Goal: Task Accomplishment & Management: Complete application form

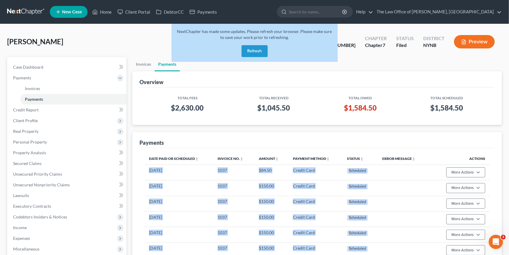
click at [259, 53] on button "Refresh" at bounding box center [254, 51] width 26 height 12
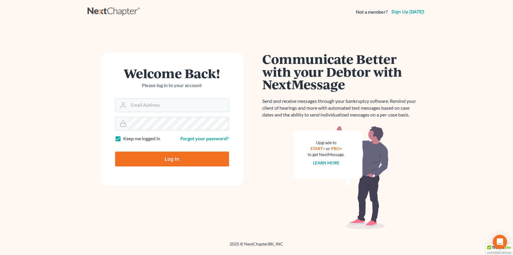
type input "[PERSON_NAME][EMAIL_ADDRESS][DOMAIN_NAME]"
click at [226, 146] on div at bounding box center [176, 164] width 122 height 68
click at [172, 160] on input "Log In" at bounding box center [172, 158] width 114 height 15
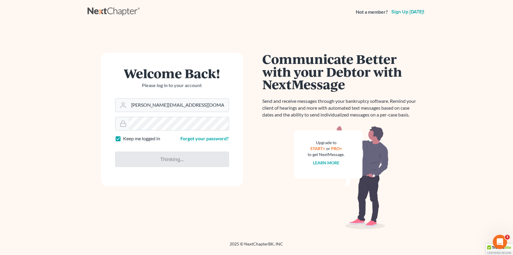
type input "Thinking..."
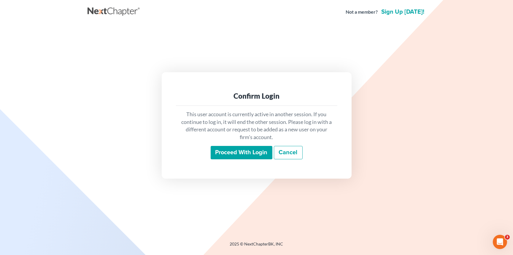
click at [256, 158] on input "Proceed with login" at bounding box center [242, 153] width 62 height 14
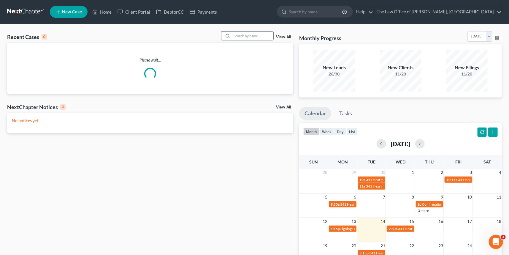
click at [237, 36] on input "search" at bounding box center [253, 35] width 42 height 9
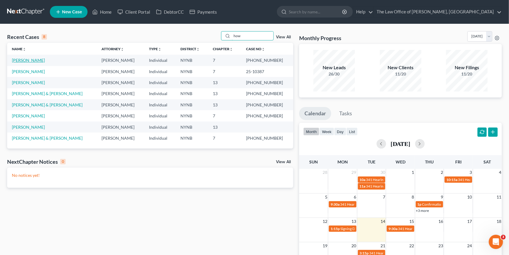
type input "how"
click at [30, 59] on link "Howard, Wendy" at bounding box center [28, 60] width 33 height 5
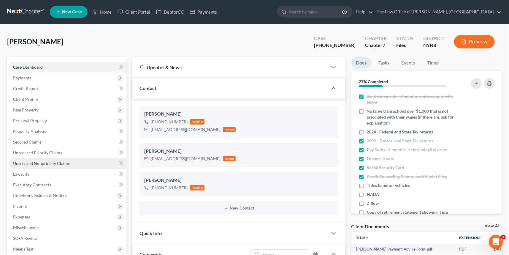
drag, startPoint x: 46, startPoint y: 163, endPoint x: 110, endPoint y: 158, distance: 64.5
click at [46, 163] on span "Unsecured Nonpriority Claims" at bounding box center [41, 162] width 57 height 5
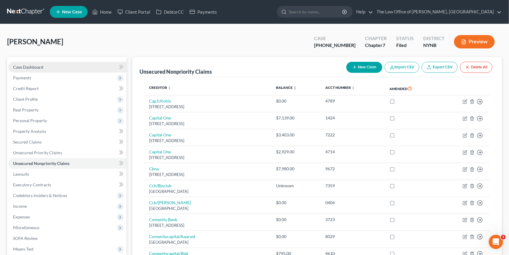
click at [25, 63] on link "Case Dashboard" at bounding box center [67, 67] width 118 height 11
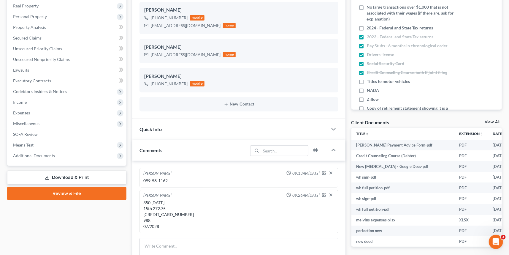
scroll to position [135, 0]
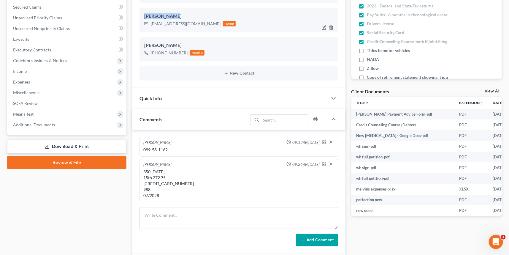
drag, startPoint x: 184, startPoint y: 16, endPoint x: 146, endPoint y: 16, distance: 37.7
click at [146, 16] on div "Wendy Howard" at bounding box center [238, 16] width 189 height 7
copy div "Wendy Howard"
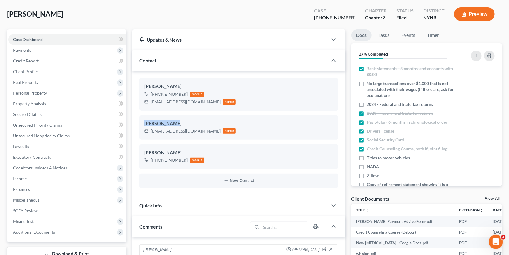
scroll to position [0, 0]
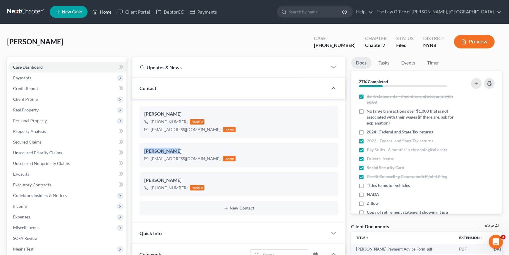
click at [109, 13] on link "Home" at bounding box center [101, 12] width 25 height 11
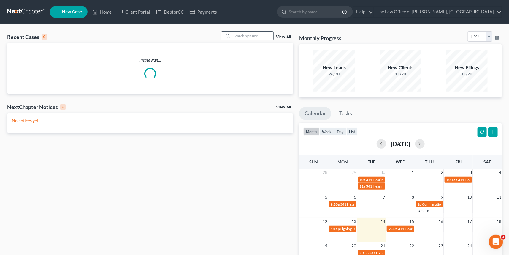
click at [258, 35] on input "search" at bounding box center [253, 35] width 42 height 9
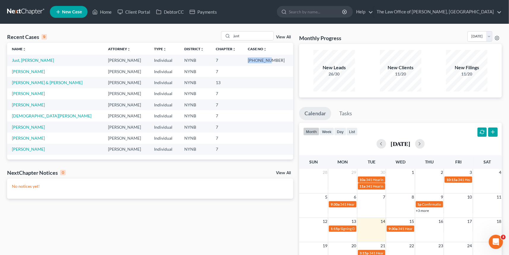
drag, startPoint x: 276, startPoint y: 61, endPoint x: 257, endPoint y: 61, distance: 19.3
click at [257, 61] on td "25-10550-1" at bounding box center [268, 60] width 50 height 11
copy td "25-10550-"
drag, startPoint x: 253, startPoint y: 35, endPoint x: 220, endPoint y: 39, distance: 33.4
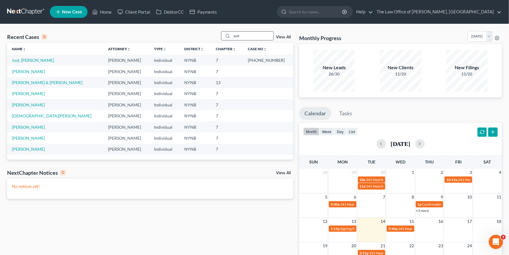
click at [221, 39] on div "just" at bounding box center [247, 35] width 53 height 9
type input "dimas"
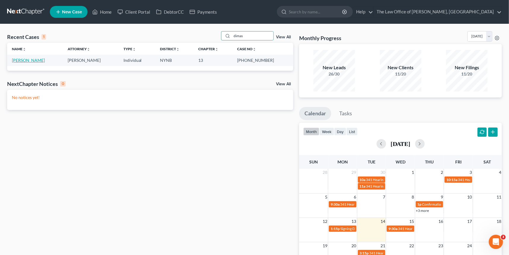
click at [33, 60] on link "[PERSON_NAME]" at bounding box center [28, 60] width 33 height 5
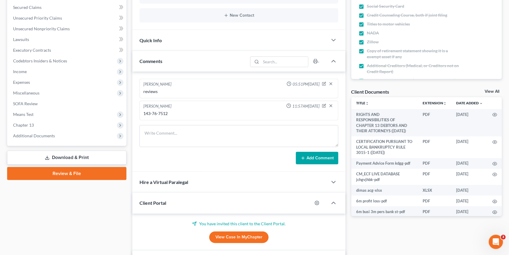
scroll to position [135, 0]
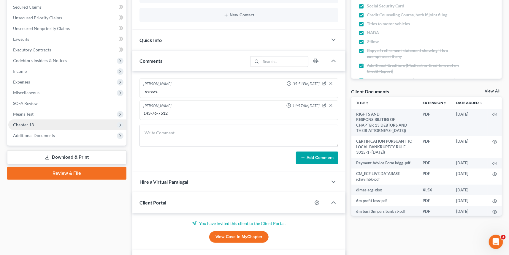
click at [27, 120] on span "Chapter 13" at bounding box center [67, 124] width 118 height 11
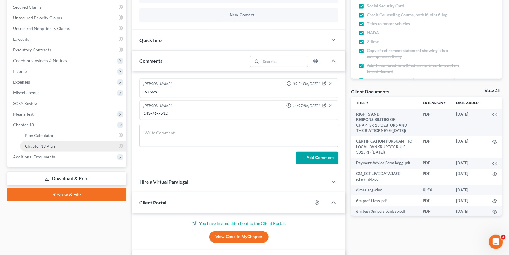
click at [42, 148] on link "Chapter 13 Plan" at bounding box center [73, 146] width 106 height 11
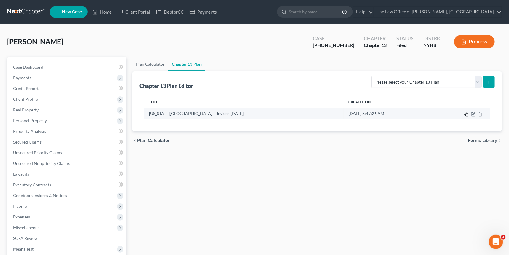
click at [466, 113] on rect "button" at bounding box center [466, 114] width 3 height 3
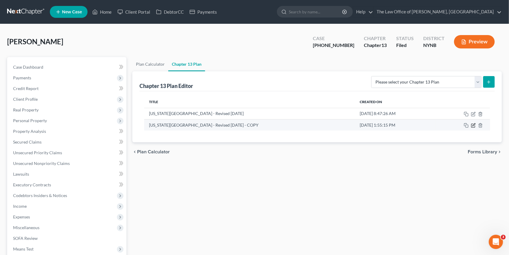
click at [473, 123] on icon "button" at bounding box center [473, 125] width 5 height 5
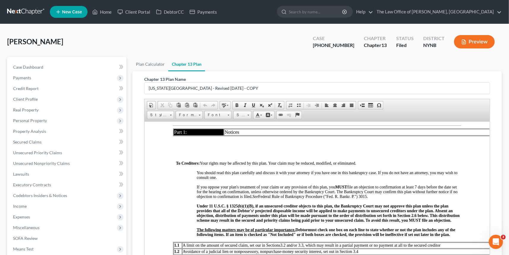
scroll to position [54, 0]
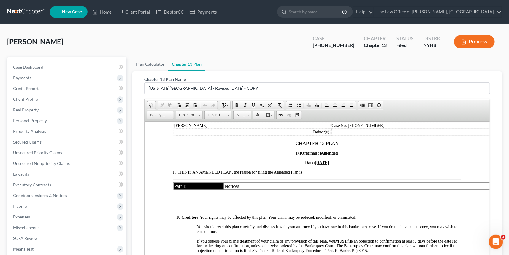
click at [318, 152] on span "[o]" at bounding box center [318, 152] width 5 height 4
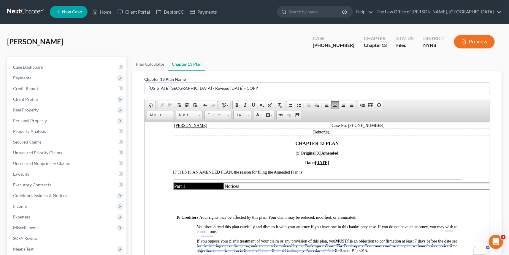
click at [295, 153] on span "[x]" at bounding box center [297, 152] width 5 height 4
drag, startPoint x: 319, startPoint y: 161, endPoint x: 313, endPoint y: 163, distance: 6.1
click at [314, 163] on u "09/20/2025" at bounding box center [321, 162] width 14 height 4
click at [311, 163] on u "010/14/2025" at bounding box center [321, 162] width 21 height 4
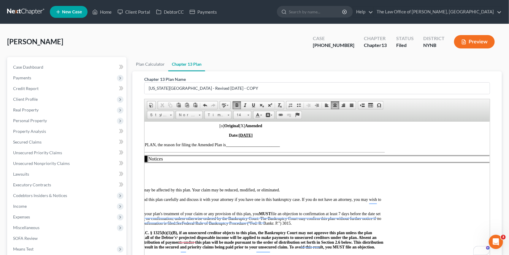
scroll to position [162, 76]
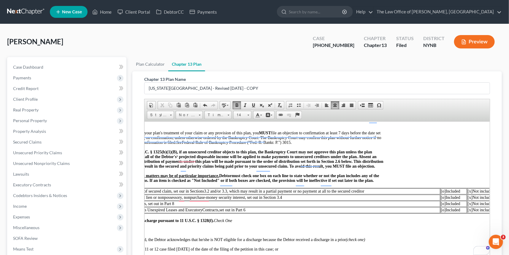
click at [440, 211] on span "[o]" at bounding box center [442, 209] width 5 height 4
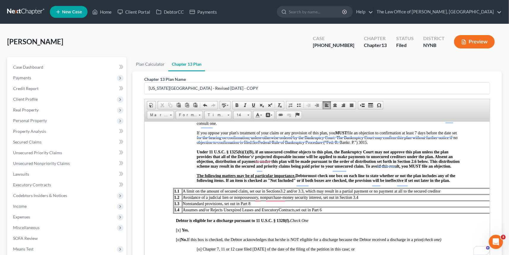
scroll to position [0, 0]
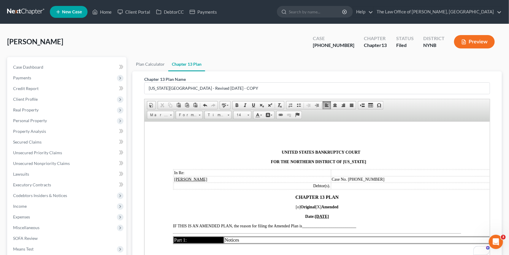
click at [310, 226] on span "__________________________" at bounding box center [329, 225] width 54 height 4
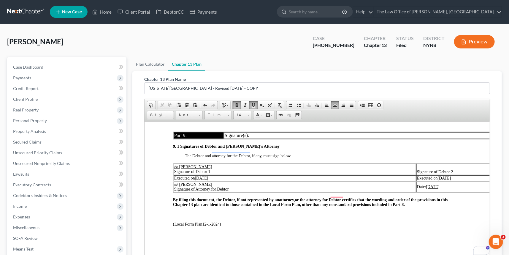
click at [205, 175] on u "09/20/2025" at bounding box center [201, 177] width 13 height 4
drag, startPoint x: 453, startPoint y: 173, endPoint x: 427, endPoint y: 173, distance: 25.5
click at [427, 175] on td "Executed on 09/20/2025" at bounding box center [497, 178] width 163 height 6
click at [436, 184] on u "09/20/2025" at bounding box center [432, 186] width 13 height 4
click at [429, 184] on u "010/142025" at bounding box center [436, 186] width 20 height 4
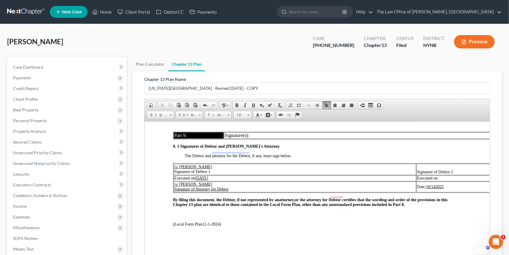
click at [415, 198] on p "By filing this document, the Debtor, if not represented by an attorney, or the …" at bounding box center [317, 201] width 288 height 9
click at [436, 184] on u "10/142025" at bounding box center [435, 186] width 18 height 4
click at [428, 202] on div "Part 8: Nonstandard Plan Provisions 8. 1 Check "None" or List Nonstandard Plan …" at bounding box center [317, 141] width 288 height 170
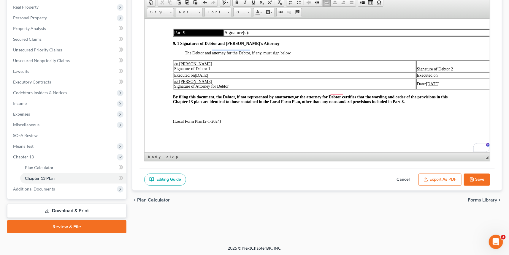
click at [444, 176] on button "Export as PDF" at bounding box center [439, 179] width 43 height 12
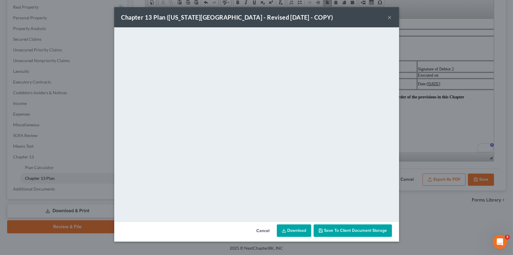
click at [293, 228] on link "Download" at bounding box center [294, 230] width 34 height 12
click at [392, 18] on button "×" at bounding box center [390, 17] width 4 height 7
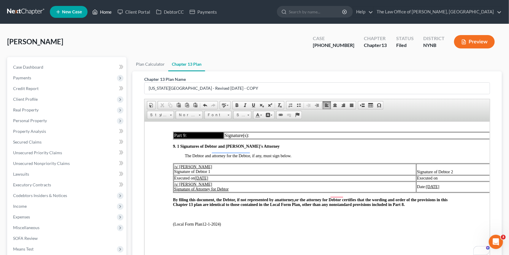
click at [105, 12] on link "Home" at bounding box center [101, 12] width 25 height 11
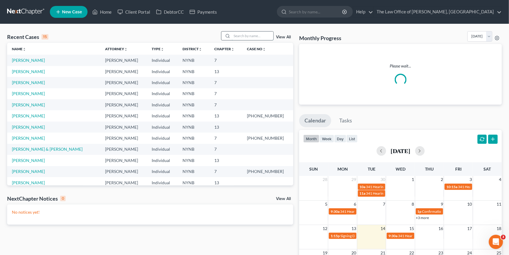
click at [239, 34] on input "search" at bounding box center [253, 35] width 42 height 9
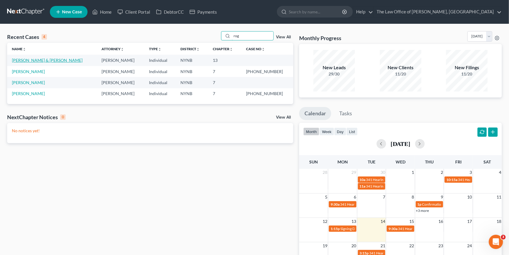
type input "rog"
click at [40, 60] on link "[PERSON_NAME] & [PERSON_NAME]" at bounding box center [47, 60] width 71 height 5
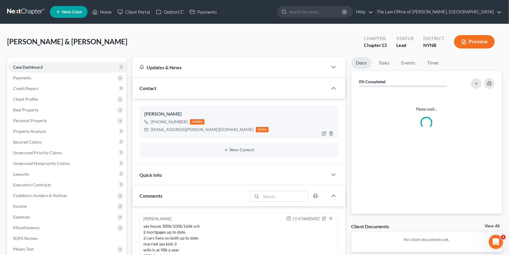
click at [171, 130] on div "rog.dominguez@yahoo.com" at bounding box center [202, 129] width 103 height 6
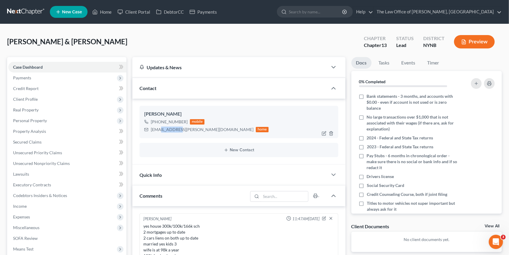
click at [171, 130] on div "rog.dominguez@yahoo.com" at bounding box center [202, 129] width 103 height 6
copy div "rog.dominguez@yahoo.com"
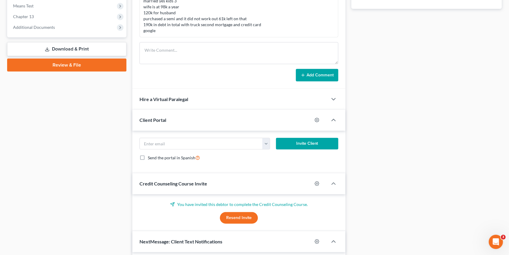
scroll to position [316, 0]
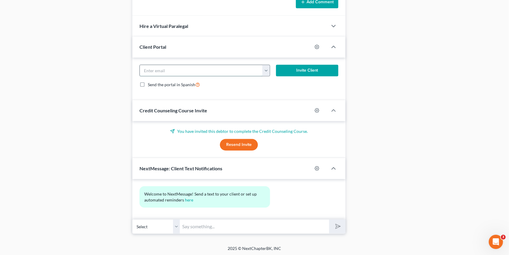
click at [189, 66] on input "email" at bounding box center [201, 70] width 123 height 11
paste input "rog.dominguez@yahoo.com"
type input "rog.dominguez@yahoo.com"
click at [305, 71] on button "Invite Client" at bounding box center [307, 71] width 62 height 12
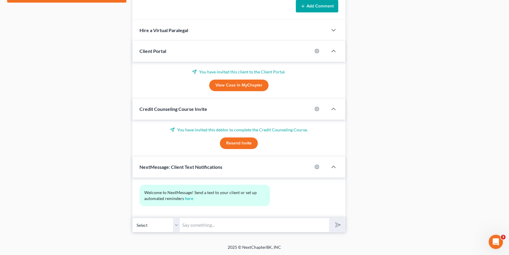
scroll to position [310, 0]
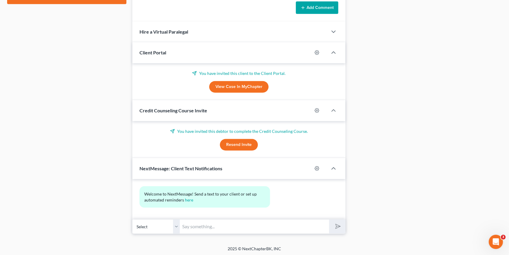
click at [238, 146] on button "Resend Invite" at bounding box center [239, 145] width 38 height 12
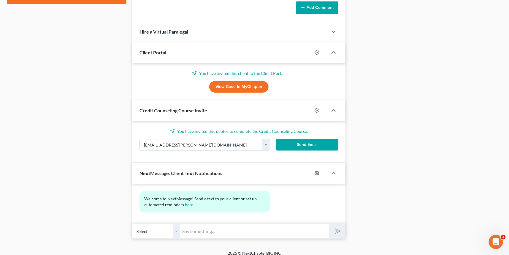
click at [284, 148] on button "Send Email" at bounding box center [307, 145] width 62 height 12
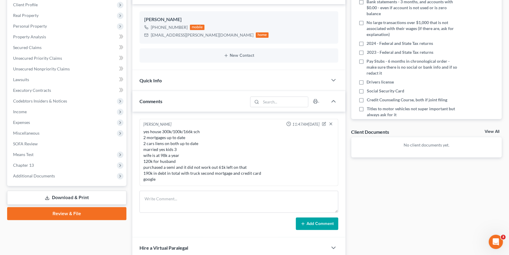
scroll to position [0, 0]
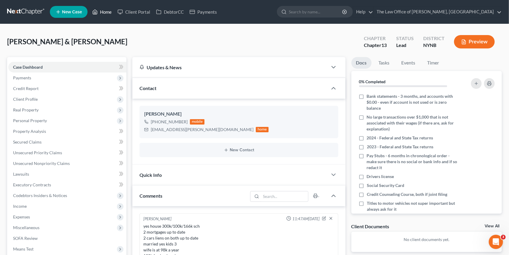
click at [107, 12] on link "Home" at bounding box center [101, 12] width 25 height 11
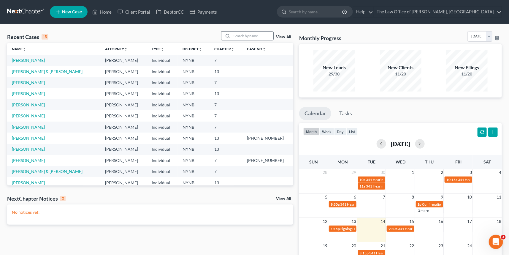
click at [239, 35] on input "search" at bounding box center [253, 35] width 42 height 9
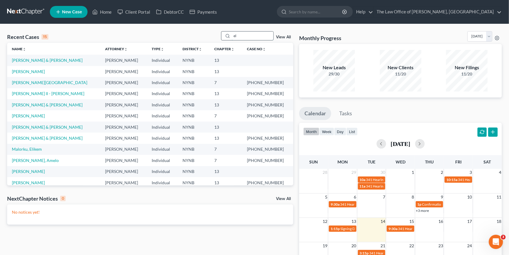
drag, startPoint x: 248, startPoint y: 35, endPoint x: 220, endPoint y: 35, distance: 28.5
click at [221, 35] on div "el" at bounding box center [247, 35] width 53 height 9
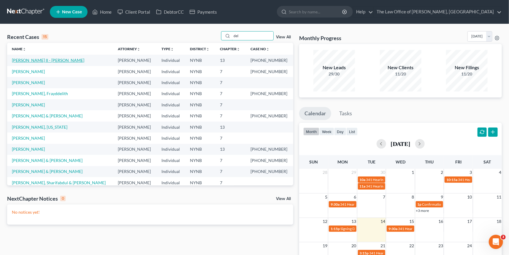
type input "del"
click at [36, 60] on link "[PERSON_NAME] II - [PERSON_NAME]" at bounding box center [48, 60] width 72 height 5
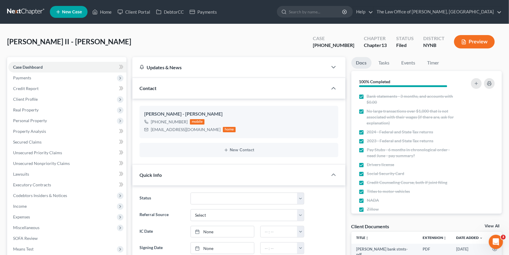
scroll to position [929, 0]
click at [26, 140] on span "Secured Claims" at bounding box center [27, 141] width 28 height 5
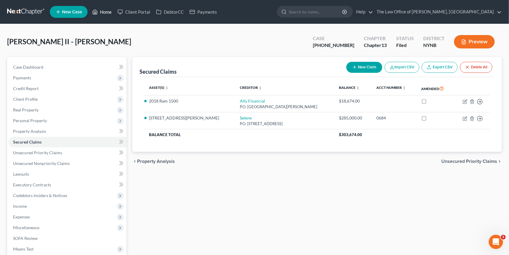
click at [107, 15] on link "Home" at bounding box center [101, 12] width 25 height 11
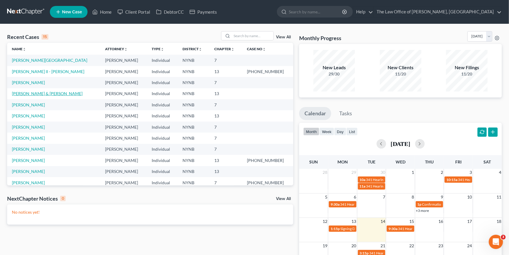
click at [38, 93] on link "[PERSON_NAME] & [PERSON_NAME]" at bounding box center [47, 93] width 71 height 5
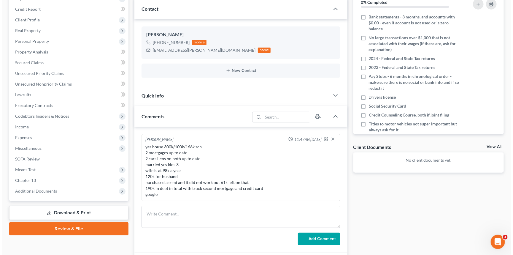
scroll to position [81, 0]
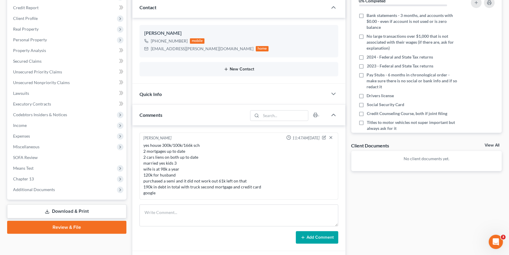
click at [239, 69] on button "New Contact" at bounding box center [238, 69] width 189 height 5
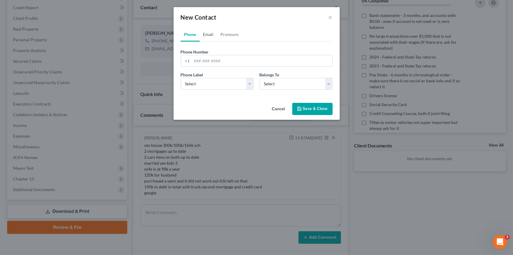
click at [206, 36] on link "Email" at bounding box center [209, 34] width 18 height 14
click at [204, 60] on input "email" at bounding box center [262, 60] width 140 height 11
paste input "Lin.dominguez@yahoo.com"
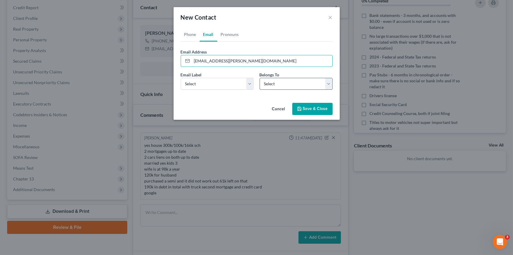
type input "Lin.dominguez@yahoo.com"
drag, startPoint x: 279, startPoint y: 86, endPoint x: 269, endPoint y: 89, distance: 10.5
click at [279, 86] on select "Select Client Spouse Other" at bounding box center [296, 84] width 73 height 12
select select "1"
click at [260, 78] on select "Select Client Spouse Other" at bounding box center [296, 84] width 73 height 12
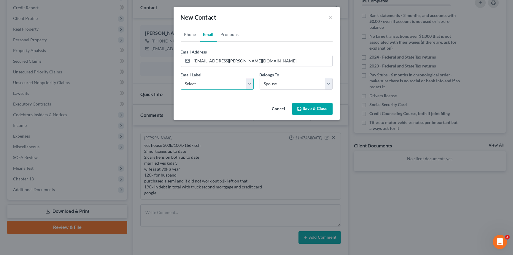
drag, startPoint x: 202, startPoint y: 84, endPoint x: 197, endPoint y: 89, distance: 7.0
click at [202, 84] on select "Select Home Work Other" at bounding box center [217, 84] width 73 height 12
select select "0"
click at [181, 78] on select "Select Home Work Other" at bounding box center [217, 84] width 73 height 12
click at [301, 110] on icon "button" at bounding box center [299, 108] width 5 height 5
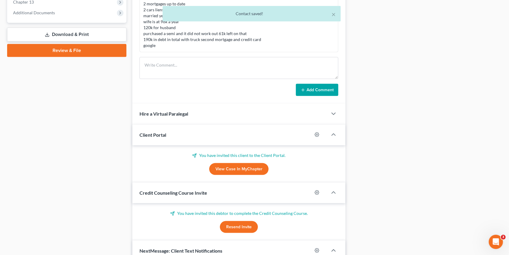
scroll to position [339, 0]
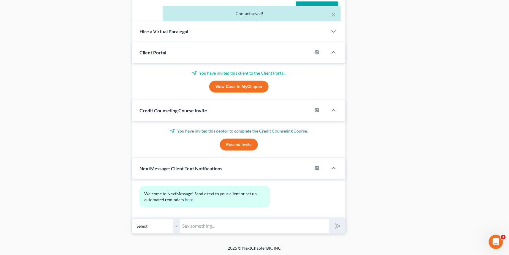
click at [230, 84] on link "View Case in MyChapter" at bounding box center [238, 87] width 59 height 12
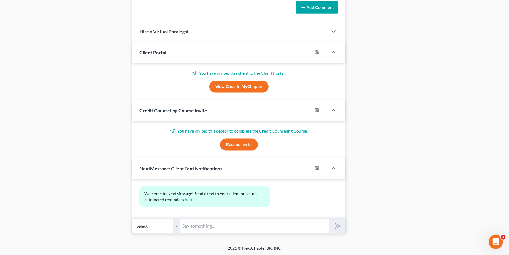
click at [235, 144] on button "Resend Invite" at bounding box center [239, 145] width 38 height 12
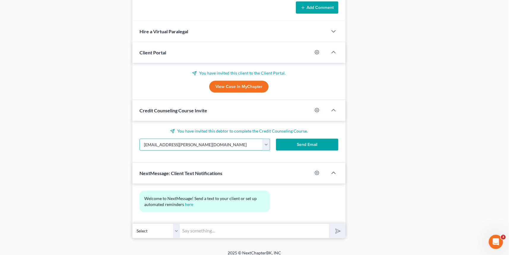
drag, startPoint x: 202, startPoint y: 143, endPoint x: 124, endPoint y: 142, distance: 78.6
paste input "Lin"
type input "Lin.dominguez@yahoo.com"
click at [317, 140] on button "Send Email" at bounding box center [307, 145] width 62 height 12
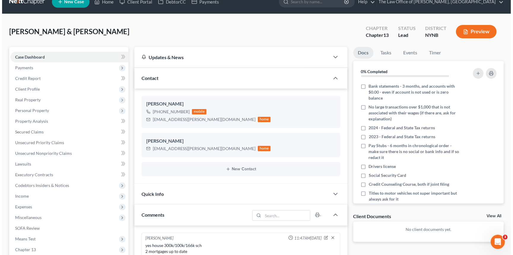
scroll to position [0, 0]
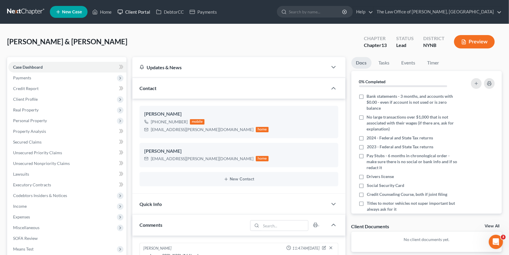
click at [139, 14] on link "Client Portal" at bounding box center [133, 12] width 39 height 11
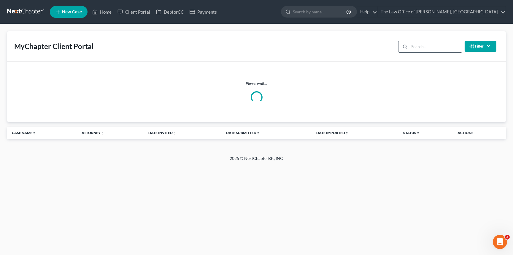
click at [422, 50] on input "search" at bounding box center [435, 46] width 53 height 11
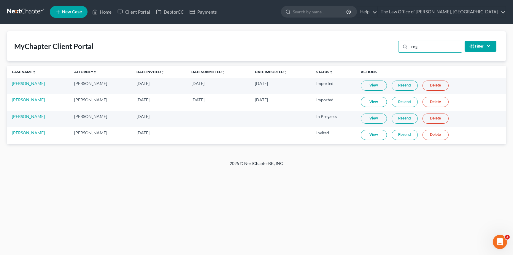
type input "rog"
click at [411, 135] on link "Resend" at bounding box center [405, 135] width 26 height 10
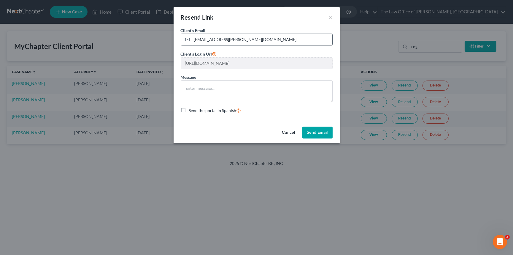
drag, startPoint x: 249, startPoint y: 39, endPoint x: 191, endPoint y: 38, distance: 57.9
click at [192, 37] on input "rog.dominguez@yahoo.com" at bounding box center [262, 39] width 140 height 11
paste input "Lin"
type input "Lin.dominguez@yahoo.com"
click at [315, 130] on button "Send Email" at bounding box center [317, 132] width 30 height 12
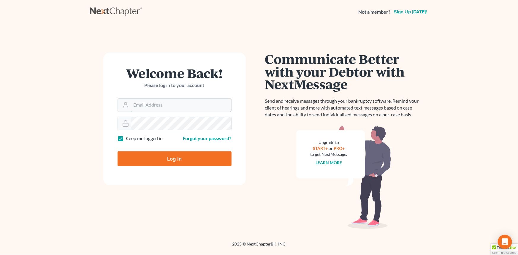
type input "[PERSON_NAME][EMAIL_ADDRESS][DOMAIN_NAME]"
click at [232, 147] on div at bounding box center [178, 164] width 122 height 68
click at [172, 154] on input "Log In" at bounding box center [174, 158] width 114 height 15
type input "Thinking..."
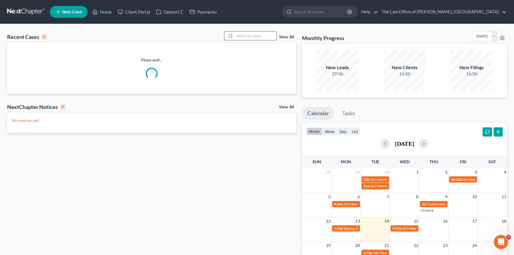
click at [256, 35] on input "search" at bounding box center [256, 35] width 42 height 9
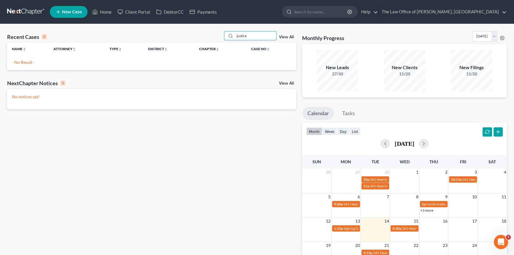
drag, startPoint x: 256, startPoint y: 35, endPoint x: 217, endPoint y: 36, distance: 39.2
click at [217, 36] on div "Recent Cases 0 justice View All" at bounding box center [151, 37] width 289 height 12
type input "darlene"
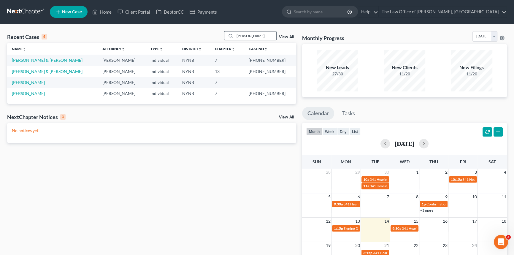
click at [260, 34] on input "darlene" at bounding box center [256, 35] width 42 height 9
click at [75, 10] on span "New Case" at bounding box center [72, 12] width 20 height 4
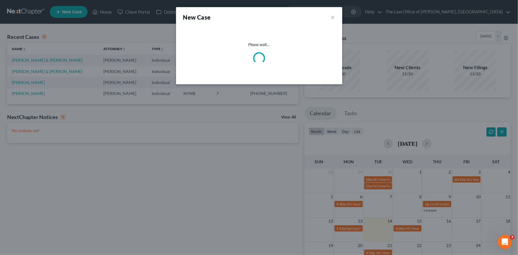
select select "54"
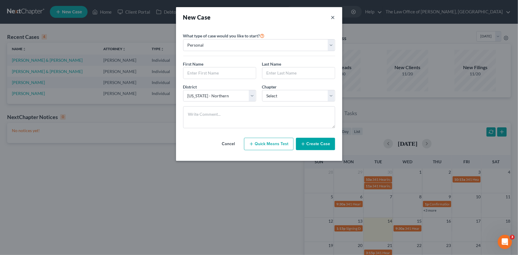
click at [332, 18] on button "×" at bounding box center [333, 17] width 4 height 8
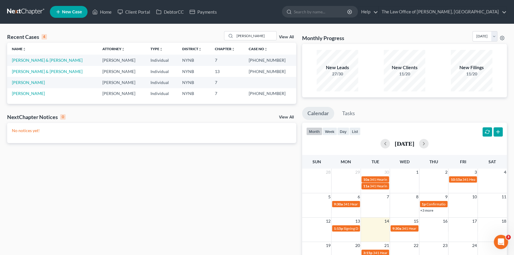
click at [80, 10] on span "New Case" at bounding box center [72, 12] width 20 height 4
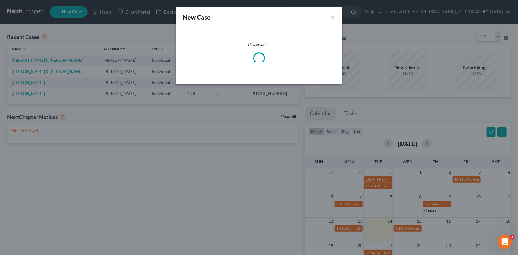
select select "54"
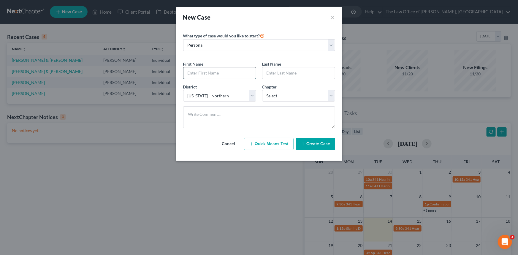
click at [189, 72] on input "text" at bounding box center [219, 72] width 72 height 11
paste input "Justice"
type input "Justice"
click at [276, 72] on input "text" at bounding box center [298, 72] width 72 height 11
paste input "Smith"
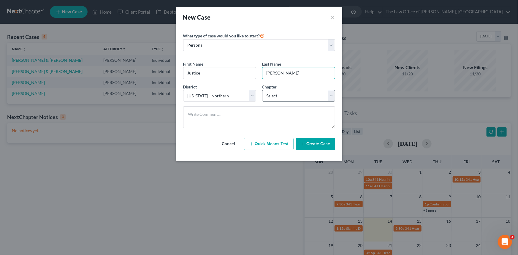
type input "Smith"
click at [279, 96] on select "Select 7 11 12 13" at bounding box center [298, 96] width 73 height 12
select select "3"
click at [262, 90] on select "Select 7 11 12 13" at bounding box center [298, 96] width 73 height 12
click at [196, 100] on select "Select Alabama - Middle Alabama - Northern Alabama - Southern Alaska Arizona Ar…" at bounding box center [219, 96] width 73 height 12
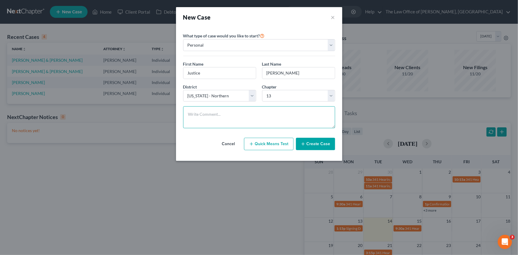
drag, startPoint x: 291, startPoint y: 119, endPoint x: 284, endPoint y: 118, distance: 7.8
click at [292, 118] on textarea at bounding box center [259, 117] width 152 height 22
click at [239, 114] on textarea "To enrich screen reader interactions, please activate Accessibility in Grammarl…" at bounding box center [259, 117] width 152 height 22
paste textarea "curious about filing 101-60-5024 h 200/105 married yes and spouce not in countr…"
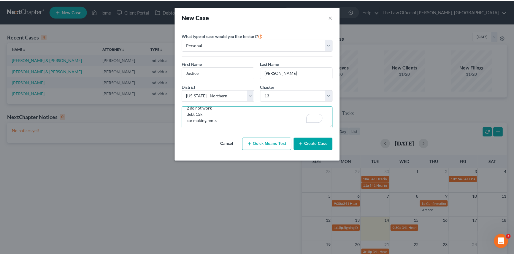
scroll to position [44, 0]
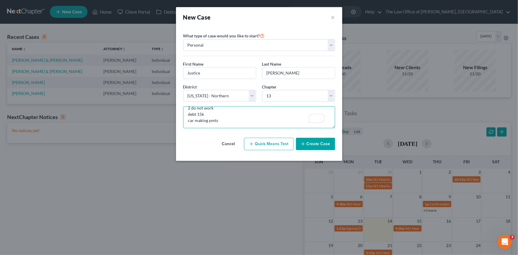
type textarea "curious about filing 101-60-5024 h 200/105 married yes and spouce not in countr…"
click at [311, 144] on button "Create Case" at bounding box center [315, 144] width 39 height 12
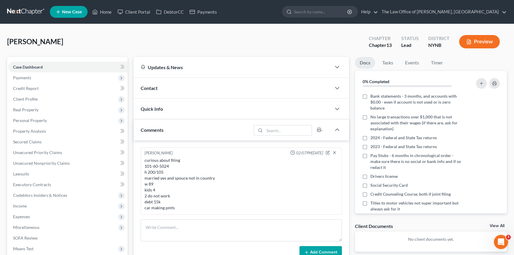
click at [152, 86] on span "Contact" at bounding box center [149, 88] width 17 height 6
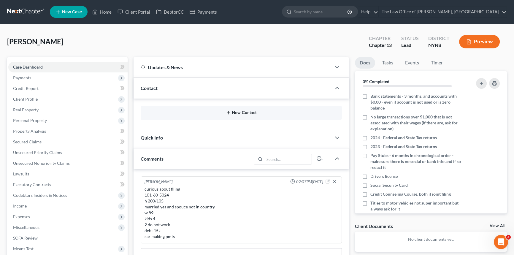
click at [236, 112] on button "New Contact" at bounding box center [241, 112] width 192 height 5
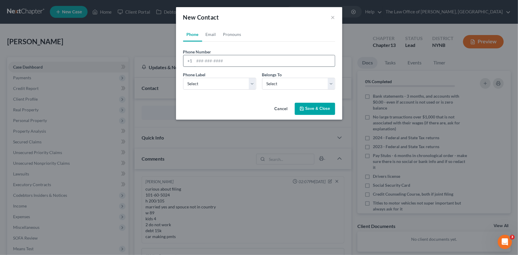
click at [214, 59] on input "tel" at bounding box center [264, 60] width 140 height 11
paste input "518-728-3553"
type input "518-728-3553"
click at [204, 86] on select "Select Mobile Home Work Other" at bounding box center [219, 84] width 73 height 12
select select "0"
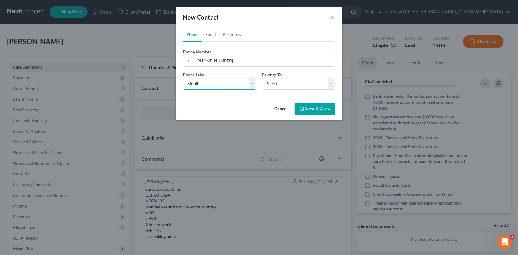
click at [183, 78] on select "Select Mobile Home Work Other" at bounding box center [219, 84] width 73 height 12
click at [287, 84] on select "Select Client Other" at bounding box center [298, 84] width 73 height 12
select select "0"
click at [262, 78] on select "Select Client Other" at bounding box center [298, 84] width 73 height 12
select select "0"
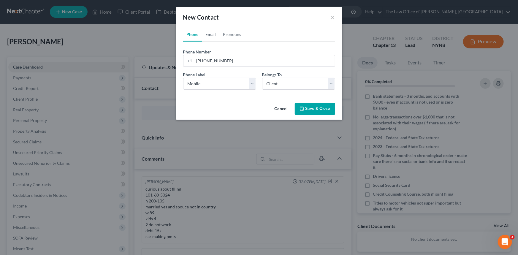
click at [212, 34] on link "Email" at bounding box center [211, 34] width 18 height 14
click at [233, 69] on form "Email Address Email Label Select Home Work Other Belongs To * Select Client Oth…" at bounding box center [259, 72] width 152 height 46
click at [232, 64] on input "email" at bounding box center [264, 60] width 140 height 11
paste input "dutterlovesu@gmail.com"
type input "dutterlovesu@gmail.com"
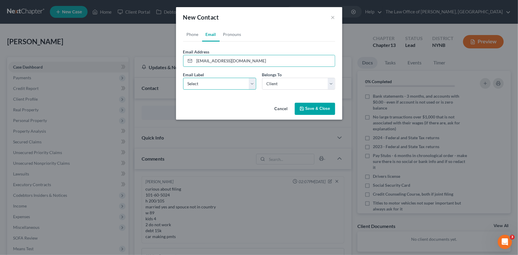
click at [205, 86] on select "Select Home Work Other" at bounding box center [219, 84] width 73 height 12
select select "0"
click at [183, 78] on select "Select Home Work Other" at bounding box center [219, 84] width 73 height 12
click at [312, 109] on button "Save & Close" at bounding box center [315, 109] width 40 height 12
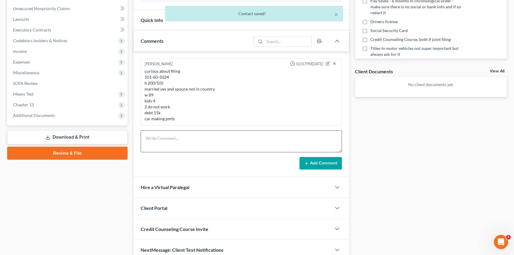
scroll to position [181, 0]
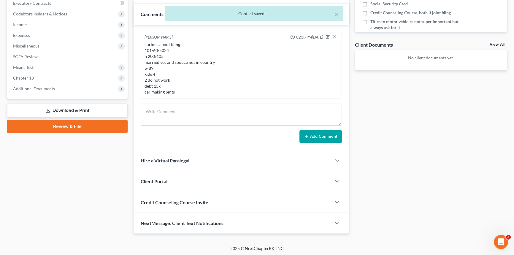
click at [170, 178] on div "Client Portal" at bounding box center [232, 181] width 198 height 20
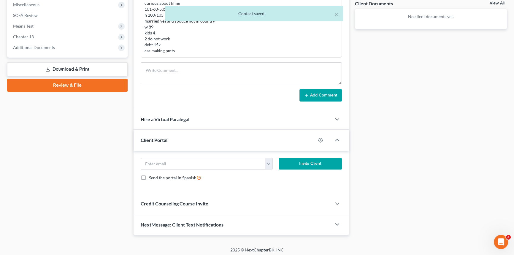
scroll to position [224, 0]
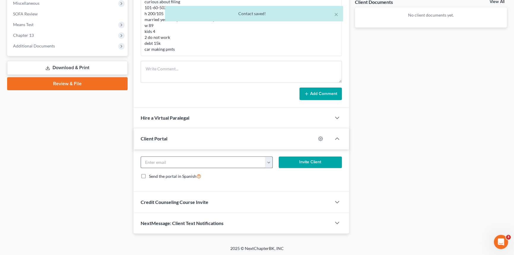
click at [179, 161] on input "email" at bounding box center [203, 162] width 124 height 11
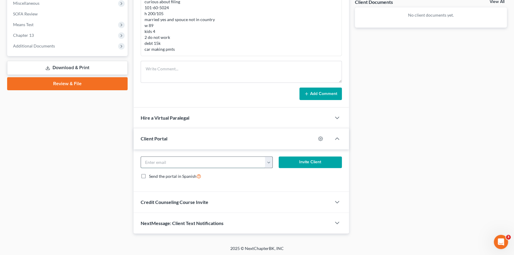
paste input "dutterlovesu@gmail.com"
type input "dutterlovesu@gmail.com"
click at [297, 163] on button "Invite Client" at bounding box center [310, 162] width 63 height 12
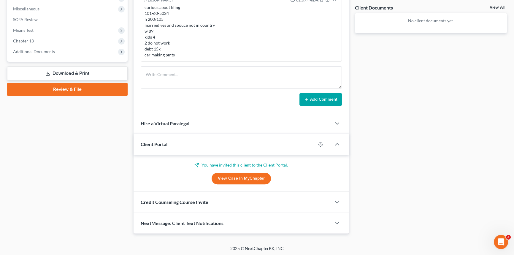
click at [179, 205] on div "Credit Counseling Course Invite" at bounding box center [232, 202] width 198 height 20
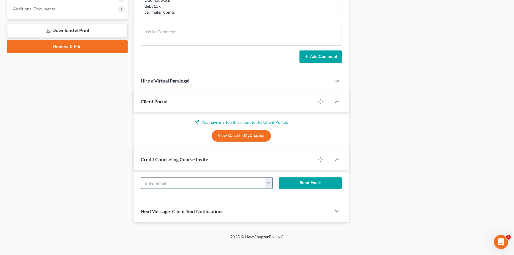
click at [195, 185] on input "text" at bounding box center [203, 182] width 124 height 11
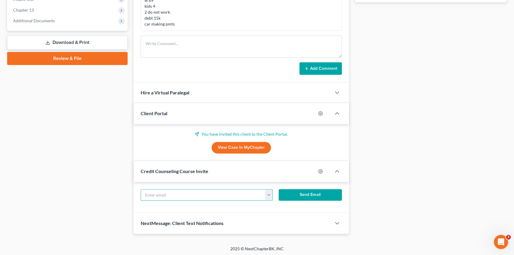
paste input "dutterlovesu@gmail.com"
type input "dutterlovesu@gmail.com"
click at [307, 194] on button "Send Email" at bounding box center [310, 195] width 63 height 12
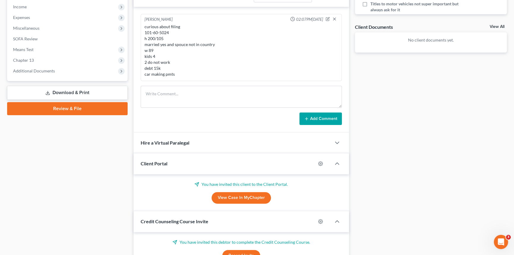
scroll to position [255, 0]
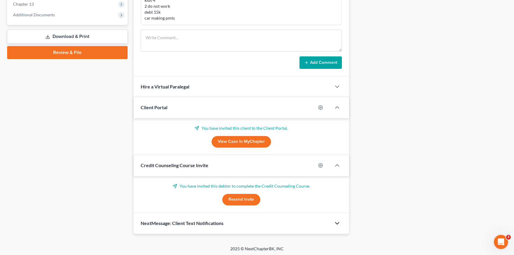
click at [336, 222] on icon "button" at bounding box center [336, 223] width 7 height 7
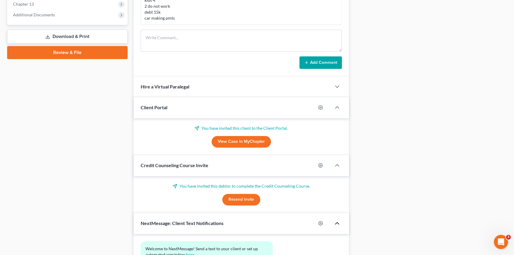
scroll to position [310, 0]
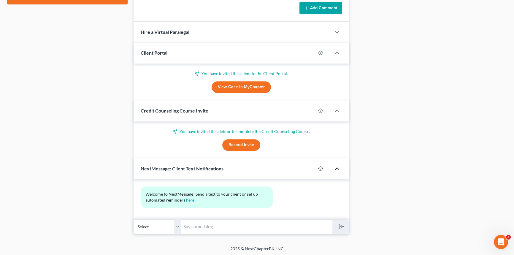
click at [319, 167] on icon "button" at bounding box center [320, 168] width 5 height 5
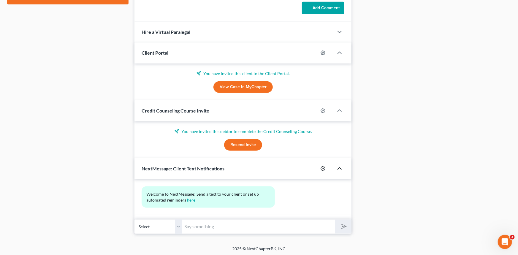
select select "0"
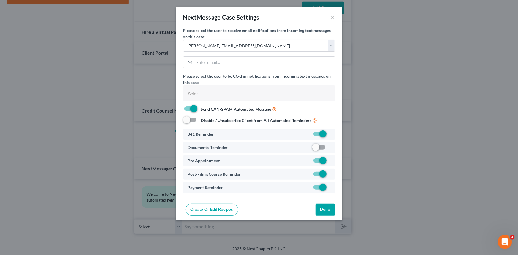
select select
click at [330, 149] on label at bounding box center [330, 149] width 0 height 0
click at [332, 147] on input "checkbox" at bounding box center [334, 146] width 4 height 4
checkbox input "true"
click at [328, 212] on button "Done" at bounding box center [325, 209] width 20 height 12
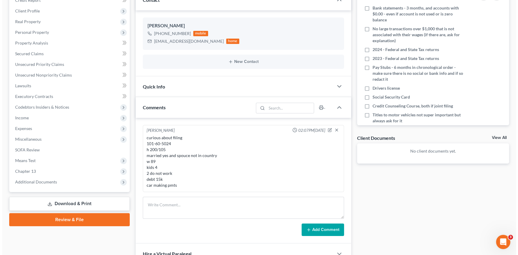
scroll to position [40, 0]
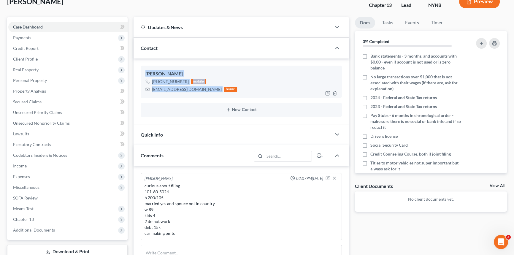
drag, startPoint x: 144, startPoint y: 67, endPoint x: 200, endPoint y: 94, distance: 62.5
click at [200, 94] on div "Justice Smith +1 (518) 728-3553 mobile dutterlovesu@gmail.com home" at bounding box center [241, 82] width 201 height 32
copy div "Justice Smith +1 (518) 728-3553 mobile dutterlovesu@gmail.com"
click at [238, 108] on button "New Contact" at bounding box center [241, 109] width 192 height 5
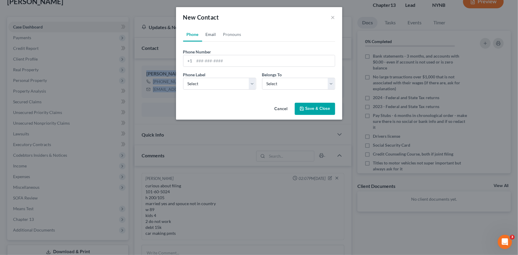
click at [209, 32] on link "Email" at bounding box center [211, 34] width 18 height 14
click at [209, 60] on input "email" at bounding box center [264, 60] width 140 height 11
paste input "butterlovesu@gmail.com"
type input "butterlovesu@gmail.com"
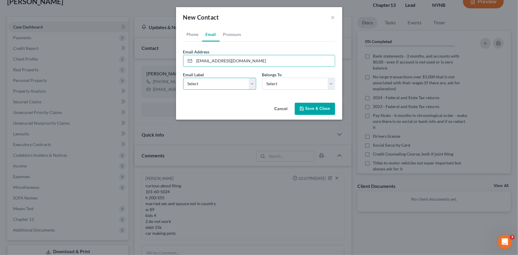
click at [218, 83] on select "Select Home Work Other" at bounding box center [219, 84] width 73 height 12
select select "0"
click at [183, 78] on select "Select Home Work Other" at bounding box center [219, 84] width 73 height 12
click at [310, 107] on button "Save & Close" at bounding box center [315, 109] width 40 height 12
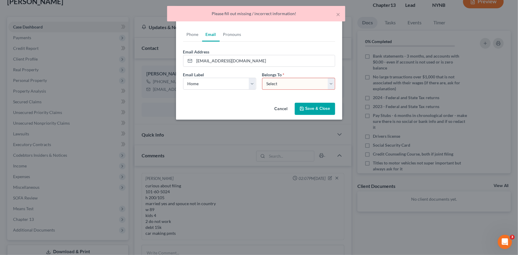
click at [301, 87] on select "Select Client Other" at bounding box center [298, 84] width 73 height 12
select select "0"
click at [262, 78] on select "Select Client Other" at bounding box center [298, 84] width 73 height 12
click at [314, 112] on button "Save & Close" at bounding box center [315, 109] width 40 height 12
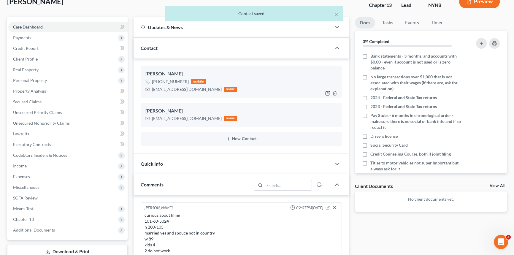
click at [326, 92] on icon "button" at bounding box center [327, 93] width 5 height 5
select select "0"
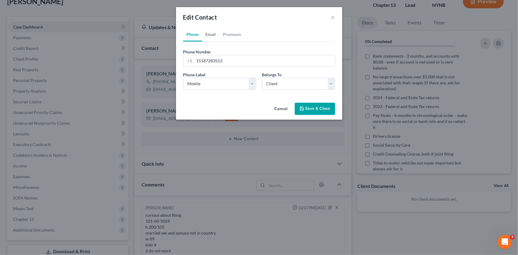
click at [211, 34] on link "Email" at bounding box center [211, 34] width 18 height 14
drag, startPoint x: 249, startPoint y: 64, endPoint x: 182, endPoint y: 57, distance: 67.7
click at [182, 57] on div "Phone Email Pronouns Phone Number * +1 15187283553 Ext. Phone Label * Select Mo…" at bounding box center [259, 63] width 166 height 73
paste input "b"
type input "butterlovesu@gmail.com"
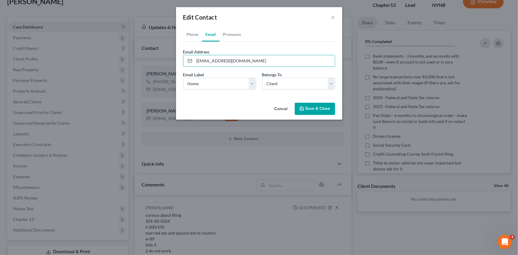
click at [313, 108] on button "Save & Close" at bounding box center [315, 109] width 40 height 12
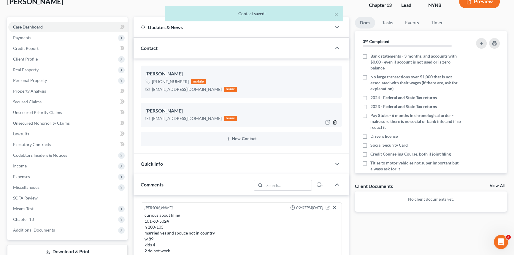
click at [335, 120] on icon "button" at bounding box center [334, 122] width 3 height 4
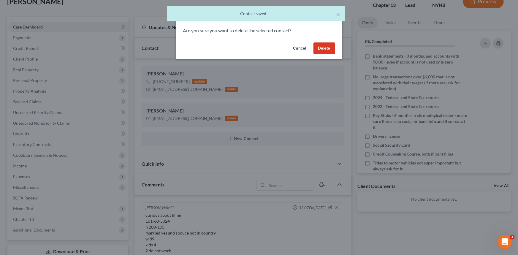
click at [324, 49] on button "Delete" at bounding box center [324, 48] width 22 height 12
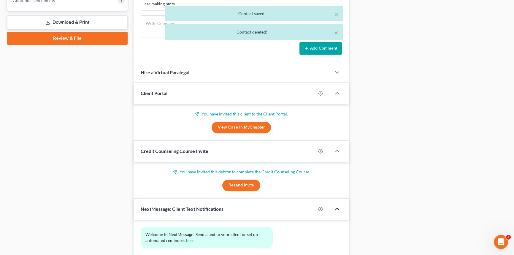
scroll to position [310, 0]
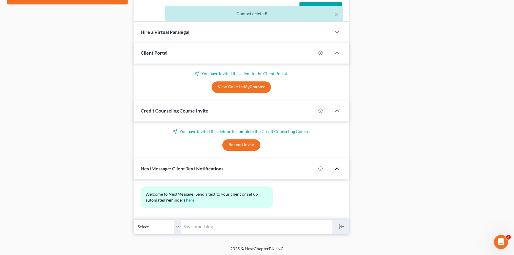
click at [231, 145] on button "Resend Invite" at bounding box center [241, 145] width 38 height 12
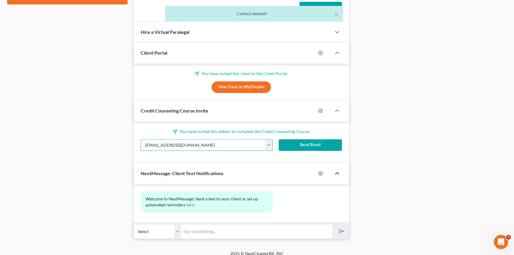
drag, startPoint x: 166, startPoint y: 139, endPoint x: 111, endPoint y: 139, distance: 54.9
paste input "b"
type input "butterlovesu@gmail.com"
click at [310, 145] on button "Send Email" at bounding box center [310, 145] width 63 height 12
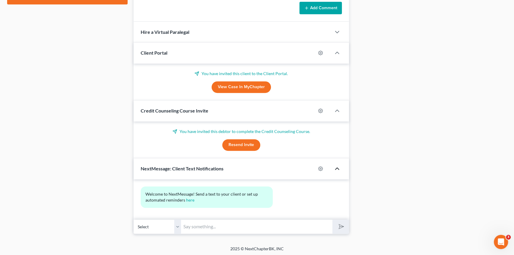
click at [240, 144] on button "Resend Invite" at bounding box center [241, 145] width 38 height 12
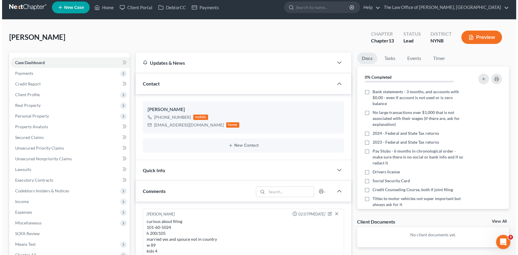
scroll to position [0, 0]
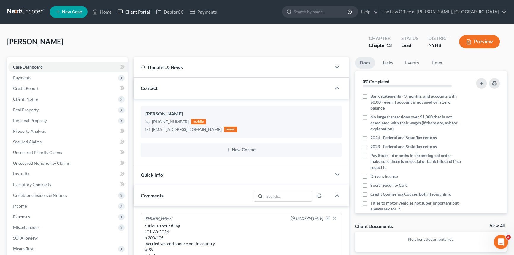
click at [139, 12] on link "Client Portal" at bounding box center [133, 12] width 39 height 11
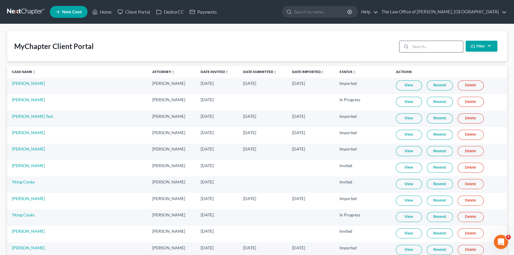
click at [429, 47] on input "search" at bounding box center [436, 46] width 53 height 11
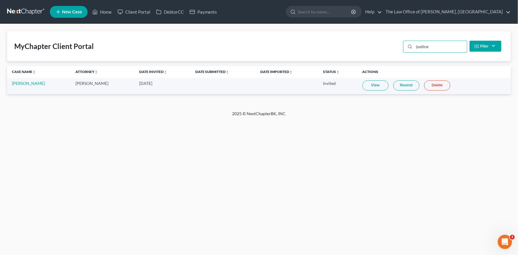
type input "justice"
click at [408, 84] on link "Resend" at bounding box center [406, 85] width 26 height 10
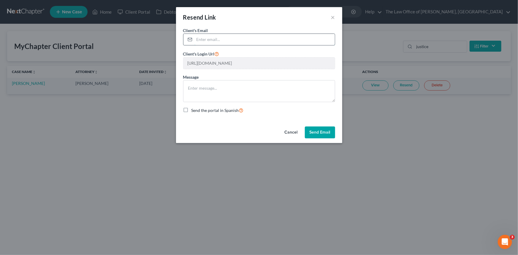
click at [220, 42] on input "email" at bounding box center [264, 39] width 140 height 11
paste input "butterlovesu@gmail.com"
type input "butterlovesu@gmail.com"
click at [313, 132] on button "Send Email" at bounding box center [320, 132] width 30 height 12
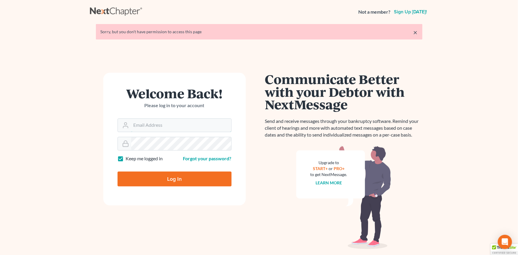
type input "[PERSON_NAME][EMAIL_ADDRESS][DOMAIN_NAME]"
click at [230, 165] on div at bounding box center [178, 184] width 122 height 68
click at [165, 178] on input "Log In" at bounding box center [174, 178] width 114 height 15
type input "Thinking..."
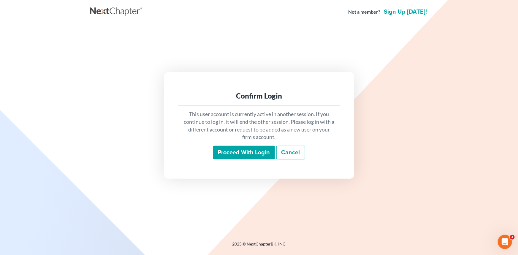
click at [250, 155] on input "Proceed with login" at bounding box center [244, 153] width 62 height 14
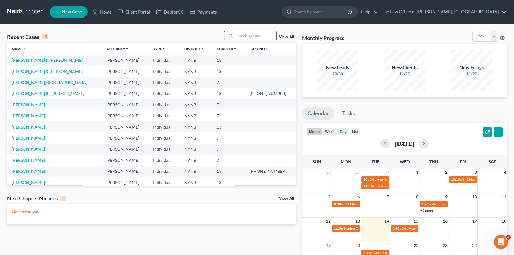
click at [258, 37] on input "search" at bounding box center [256, 35] width 42 height 9
type input "ridge"
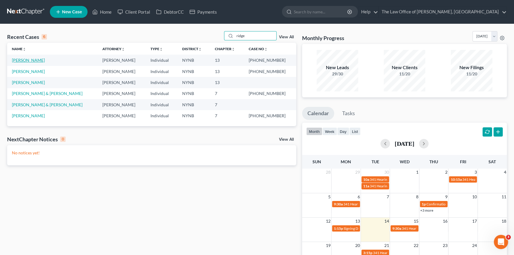
click at [31, 61] on link "[PERSON_NAME]" at bounding box center [28, 60] width 33 height 5
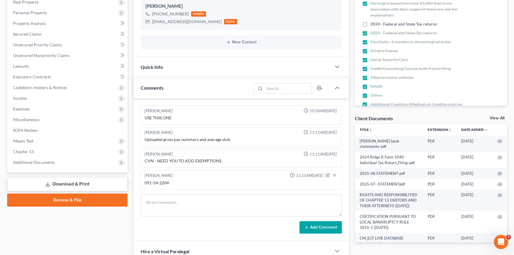
scroll to position [476, 0]
click at [26, 151] on span "Chapter 13" at bounding box center [23, 151] width 21 height 5
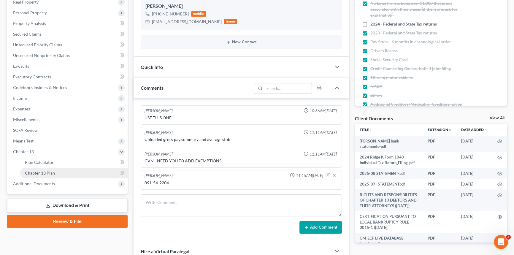
click at [43, 170] on span "Chapter 13 Plan" at bounding box center [40, 172] width 30 height 5
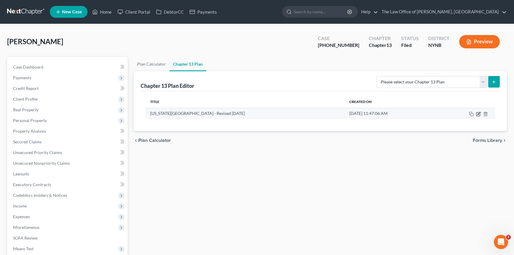
click at [479, 115] on icon "button" at bounding box center [478, 114] width 5 height 5
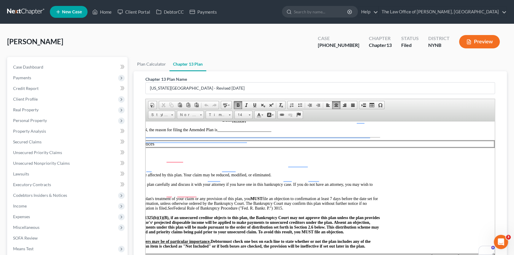
scroll to position [162, 90]
